Goal: Task Accomplishment & Management: Complete application form

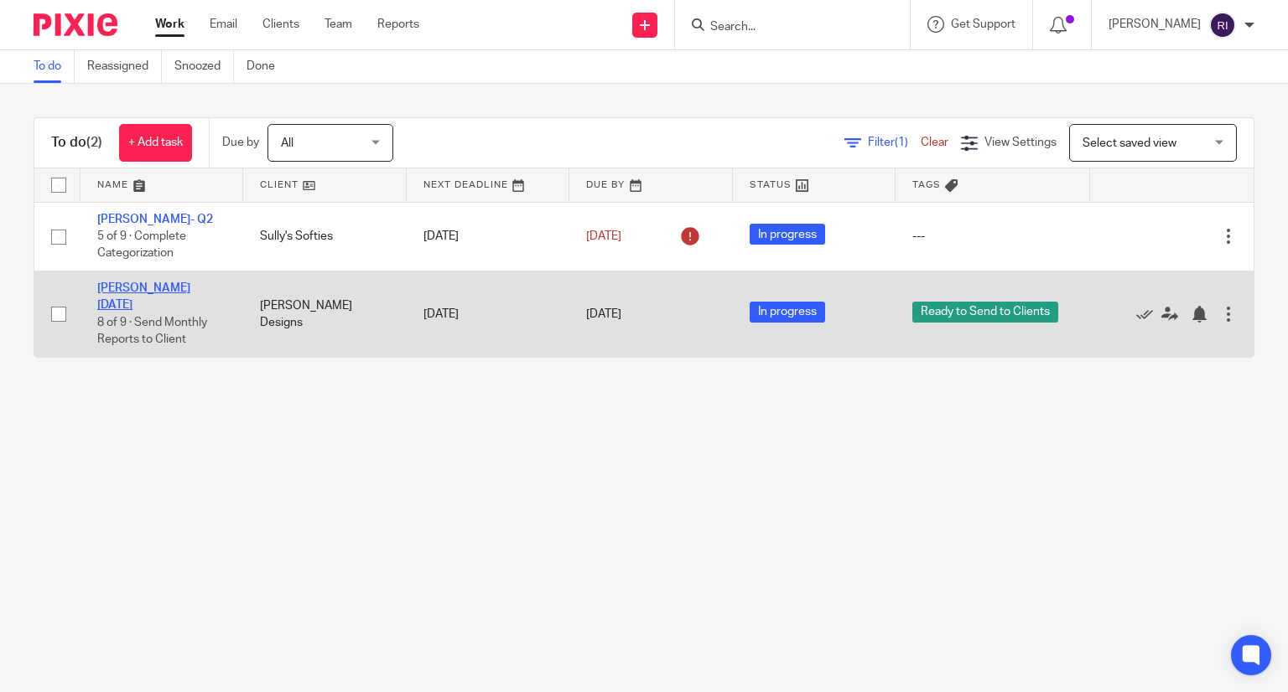
click at [159, 290] on link "[PERSON_NAME] [DATE]" at bounding box center [143, 296] width 93 height 28
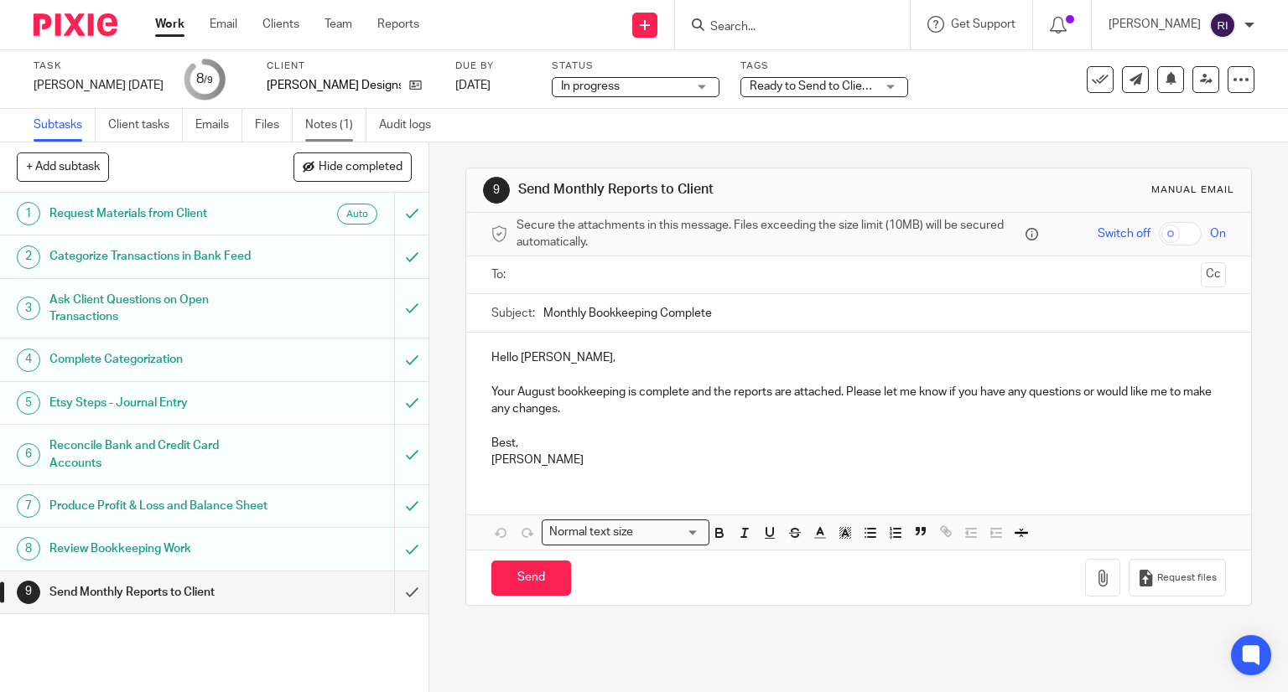
click at [309, 128] on link "Notes (1)" at bounding box center [335, 125] width 61 height 33
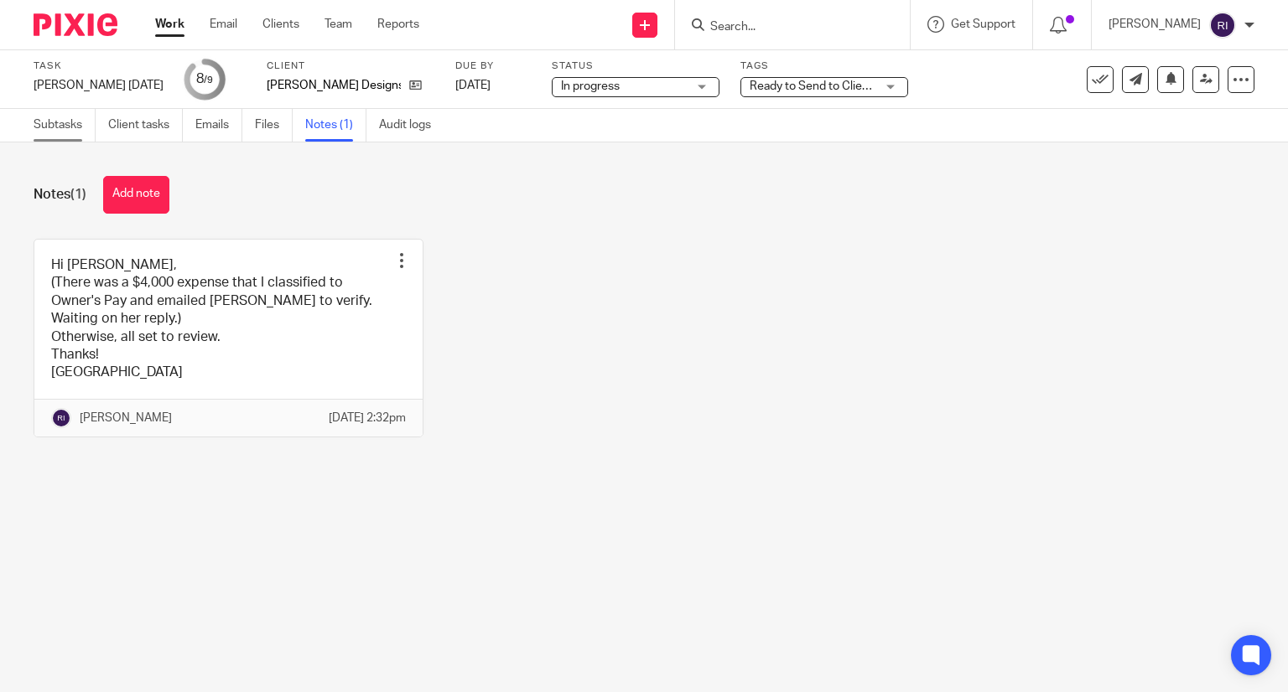
click at [54, 137] on link "Subtasks" at bounding box center [65, 125] width 62 height 33
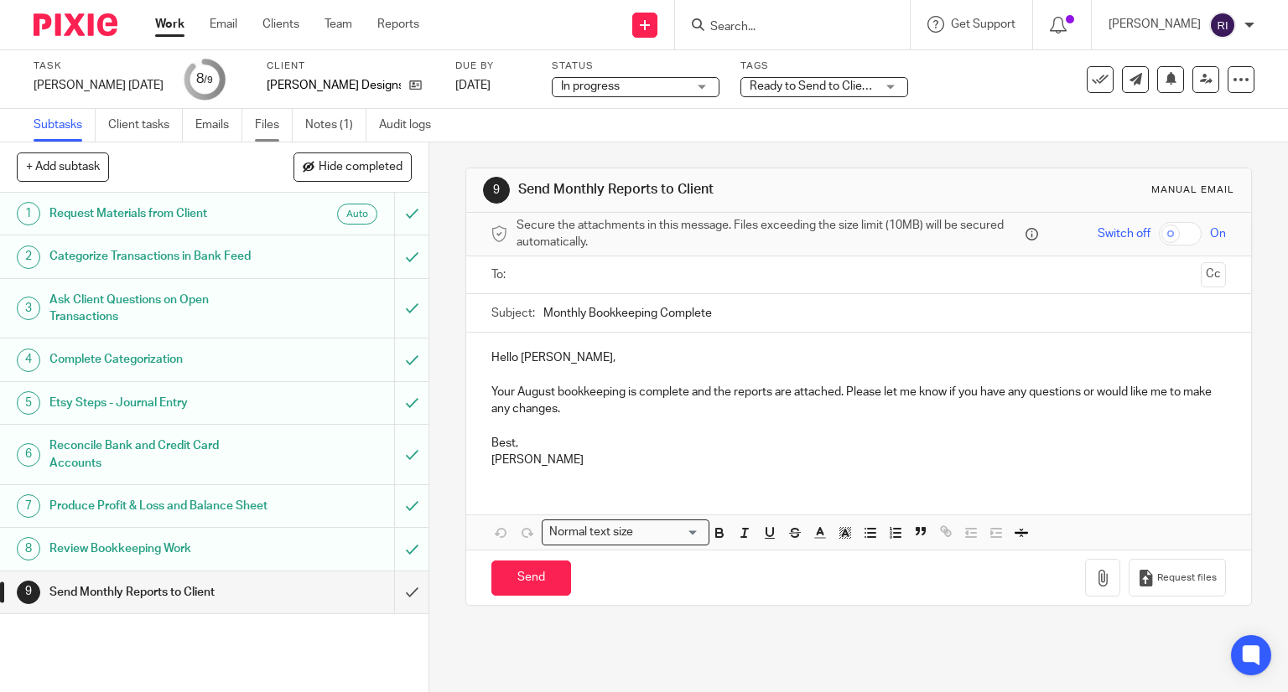
click at [262, 121] on link "Files" at bounding box center [274, 125] width 38 height 33
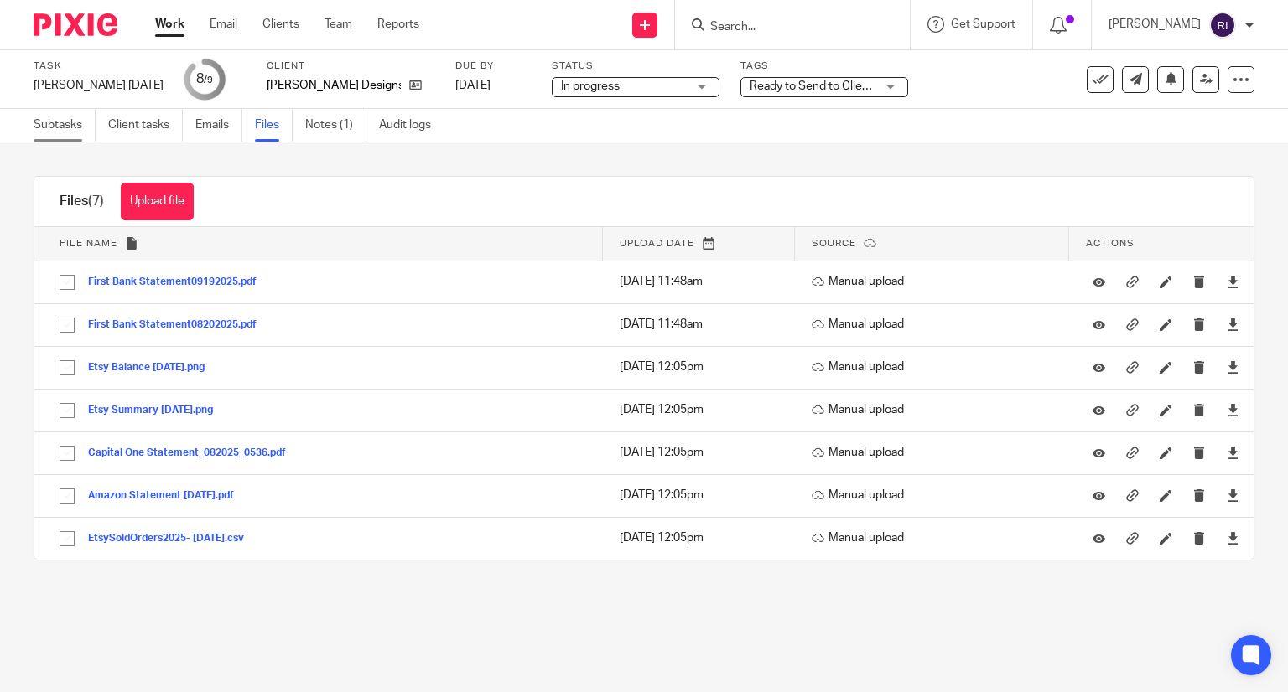
click at [84, 130] on link "Subtasks" at bounding box center [65, 125] width 62 height 33
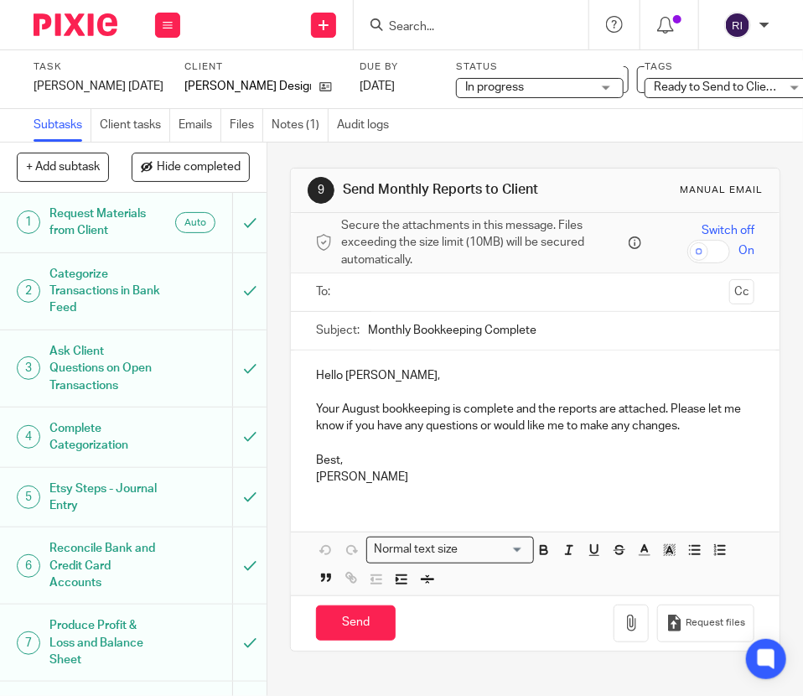
click at [372, 415] on p "Your August bookkeeping is complete and the reports are attached. Please let me…" at bounding box center [535, 418] width 438 height 34
click at [319, 464] on p "Best," at bounding box center [535, 460] width 438 height 17
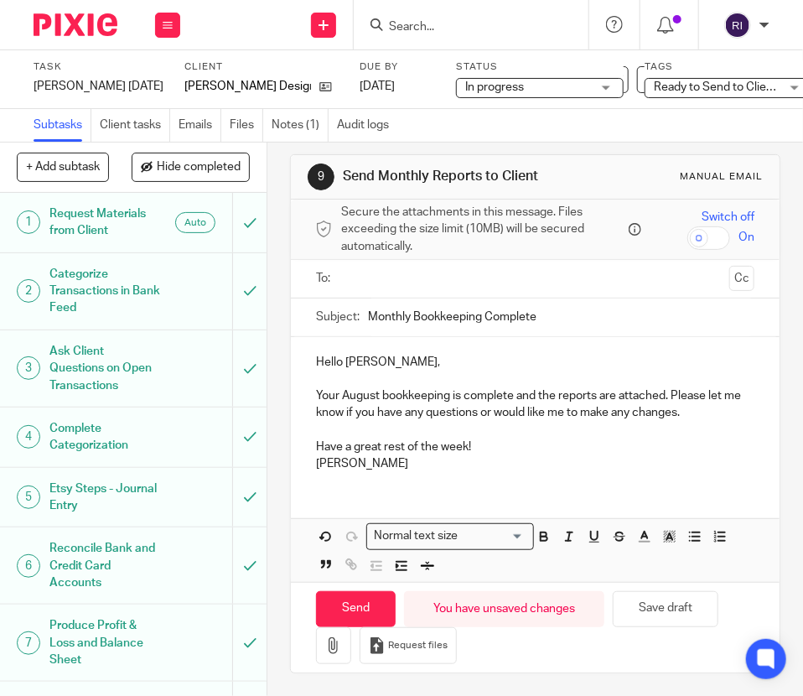
scroll to position [10, 0]
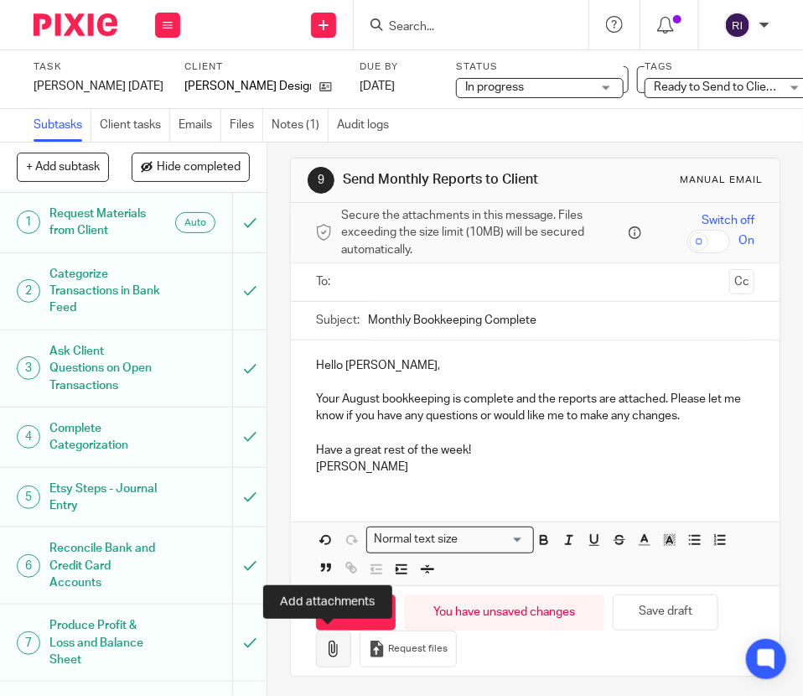
click at [328, 635] on button "button" at bounding box center [333, 649] width 35 height 38
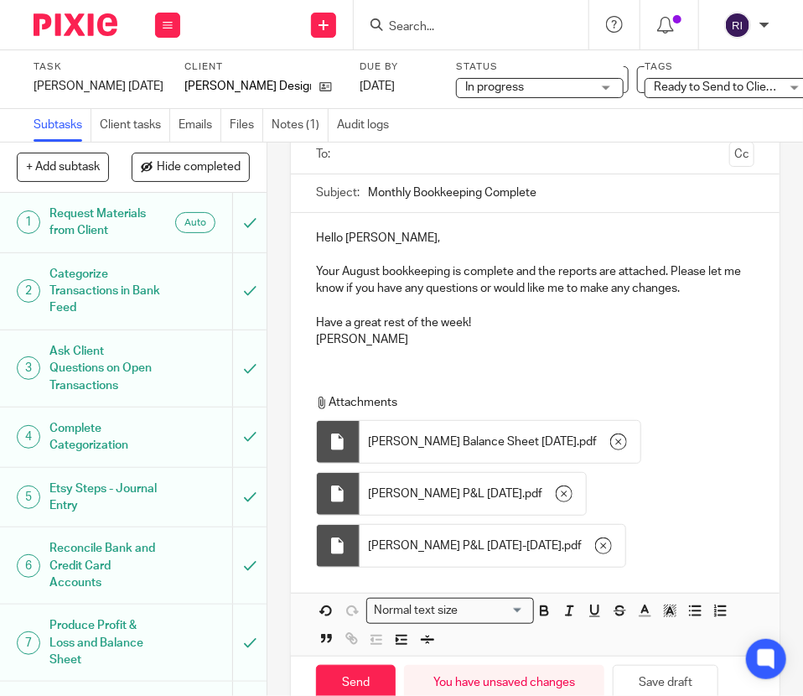
scroll to position [137, 0]
click at [332, 672] on input "Send" at bounding box center [356, 683] width 80 height 36
